Goal: Find specific page/section: Find specific page/section

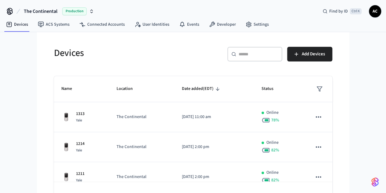
click at [90, 12] on icon "button" at bounding box center [91, 11] width 5 height 5
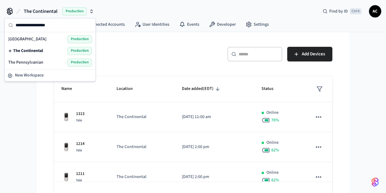
click at [37, 63] on span "The Pennsylvanian" at bounding box center [25, 62] width 35 height 6
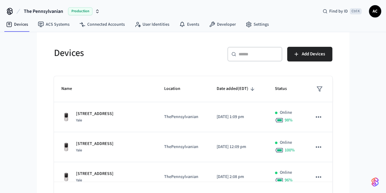
scroll to position [18, 0]
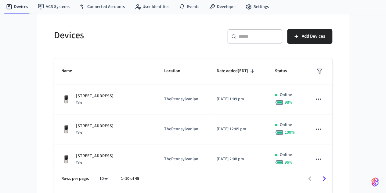
click at [68, 177] on body "The Pennsylvanian Production Find by ID Ctrl K AC Devices ACS Systems Connected…" at bounding box center [193, 87] width 386 height 211
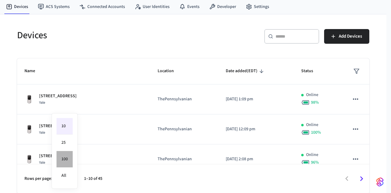
click at [65, 158] on li "100" at bounding box center [64, 159] width 16 height 16
type input "***"
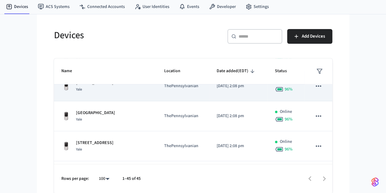
scroll to position [122, 0]
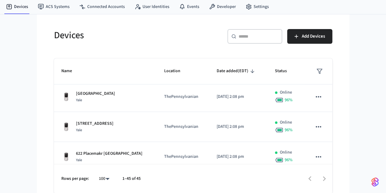
click at [281, 31] on div "​ ​" at bounding box center [254, 36] width 55 height 15
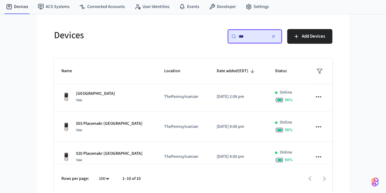
scroll to position [0, 0]
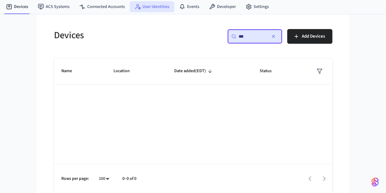
type input "***"
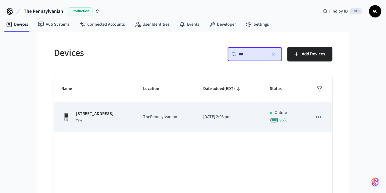
click at [78, 115] on p "[STREET_ADDRESS]" at bounding box center [95, 113] width 38 height 6
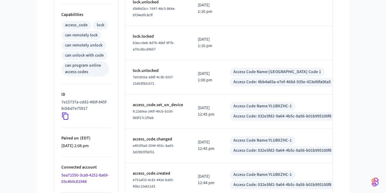
scroll to position [275, 0]
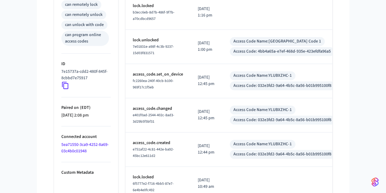
click at [61, 83] on icon at bounding box center [65, 85] width 8 height 8
